Goal: Information Seeking & Learning: Learn about a topic

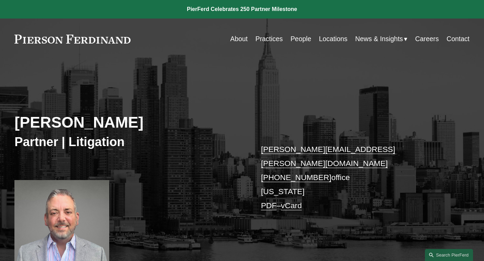
scroll to position [443, 0]
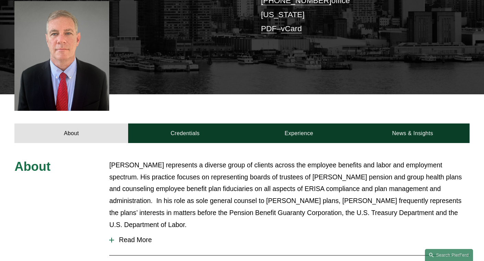
scroll to position [208, 0]
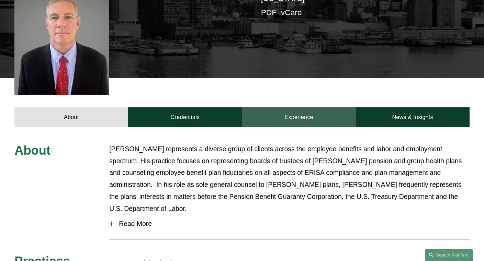
click at [313, 107] on link "Experience" at bounding box center [299, 117] width 114 height 20
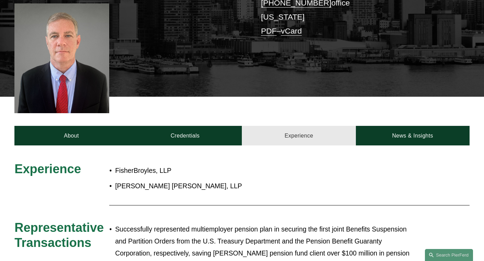
scroll to position [190, 0]
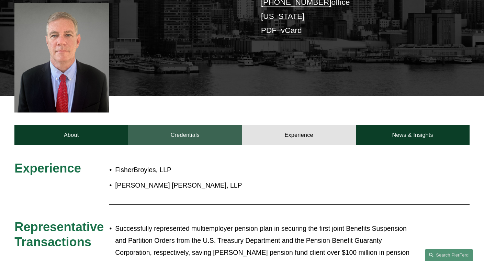
click at [183, 125] on link "Credentials" at bounding box center [185, 135] width 114 height 20
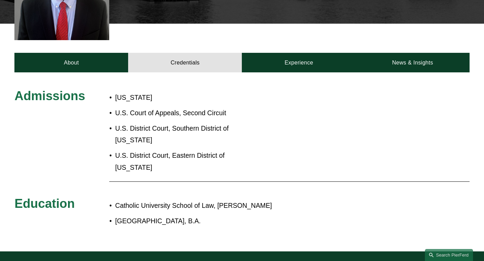
scroll to position [270, 0]
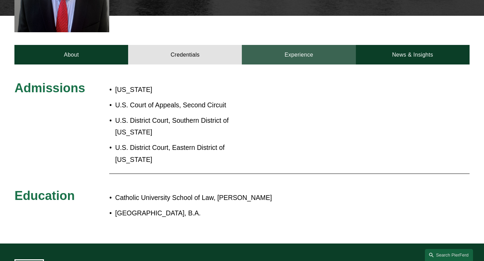
click at [309, 45] on link "Experience" at bounding box center [299, 55] width 114 height 20
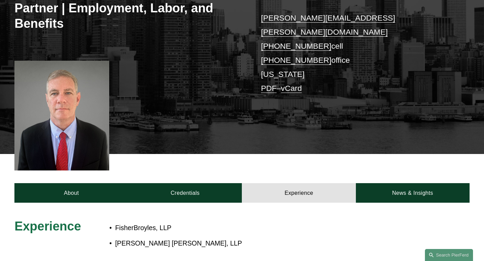
scroll to position [114, 0]
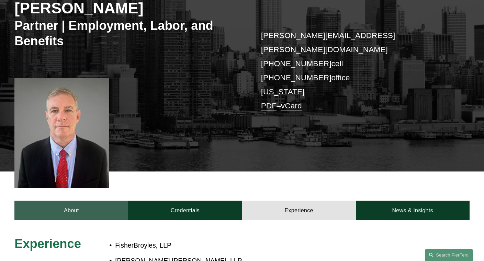
click at [64, 201] on link "About" at bounding box center [71, 211] width 114 height 20
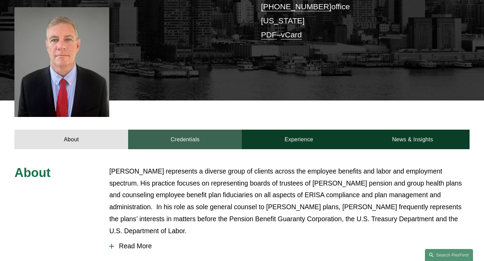
scroll to position [189, 0]
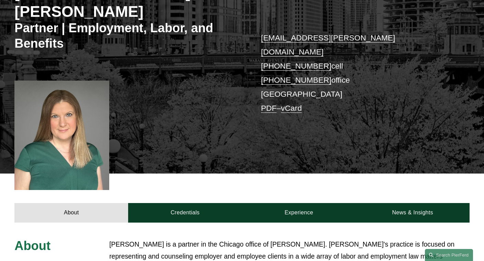
scroll to position [240, 0]
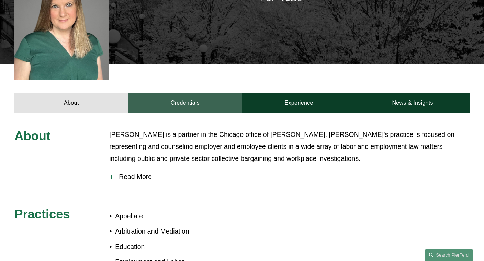
click at [166, 93] on link "Credentials" at bounding box center [185, 103] width 114 height 20
